Goal: Information Seeking & Learning: Learn about a topic

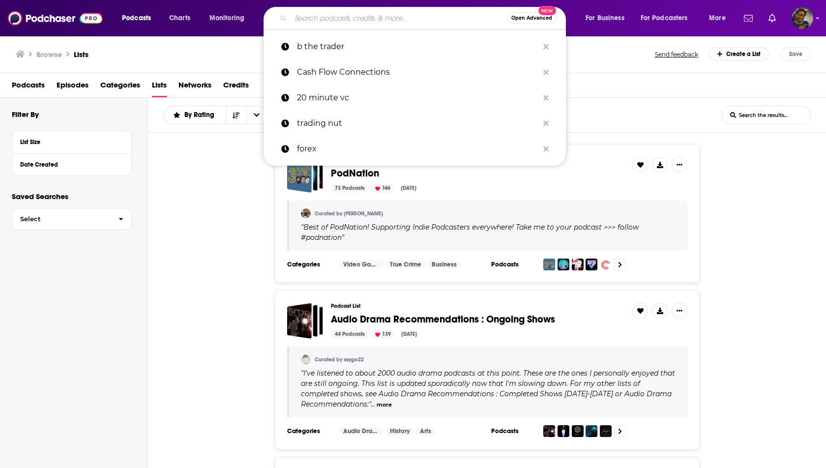
click at [354, 16] on input "Search podcasts, credits, & more..." at bounding box center [399, 18] width 216 height 16
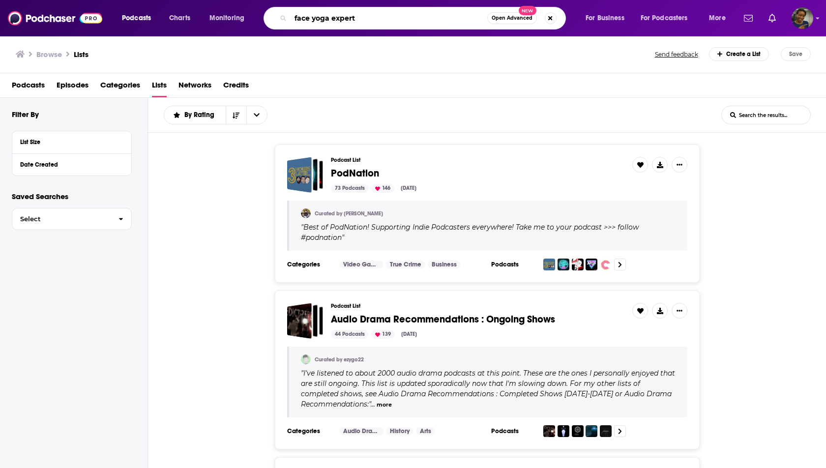
type input "face yoga expert"
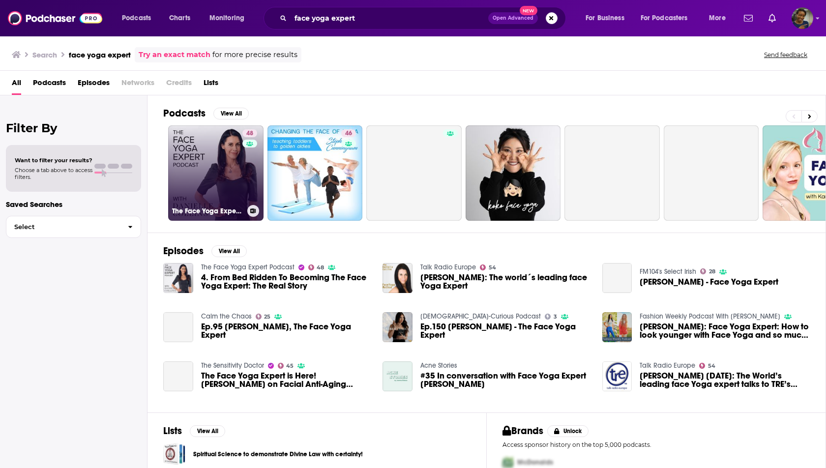
click at [226, 177] on link "48 The Face Yoga Expert Podcast" at bounding box center [215, 172] width 95 height 95
